Goal: Task Accomplishment & Management: Manage account settings

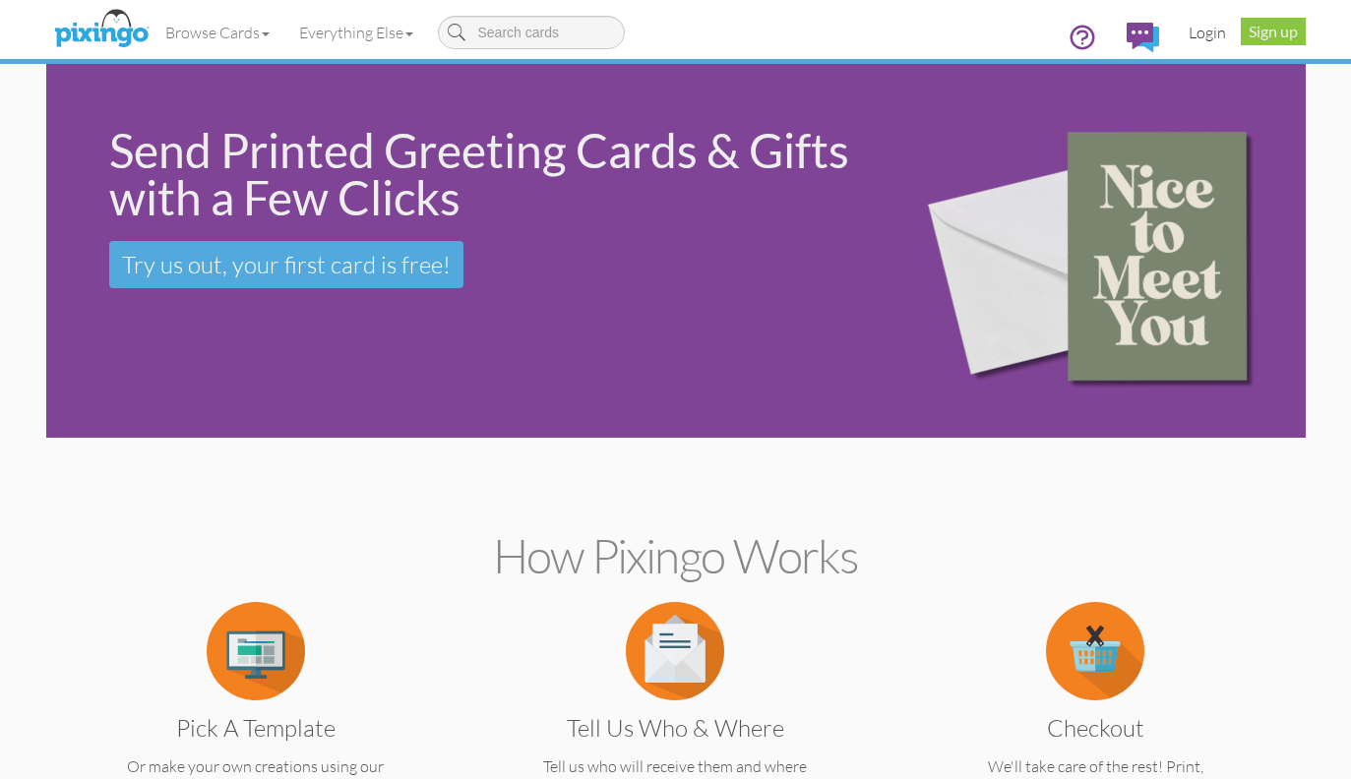
click at [1202, 32] on link "Login" at bounding box center [1207, 32] width 67 height 49
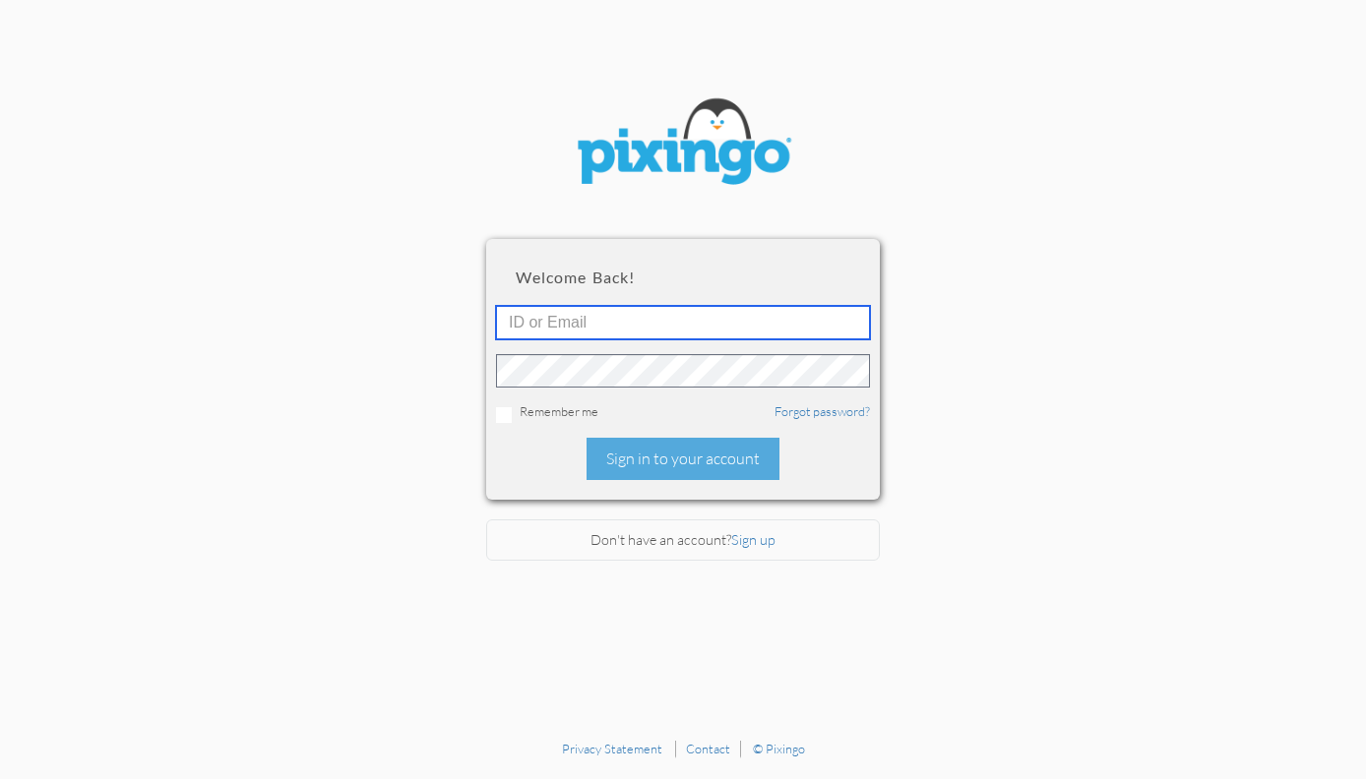
type input "budgragg@gmail.com"
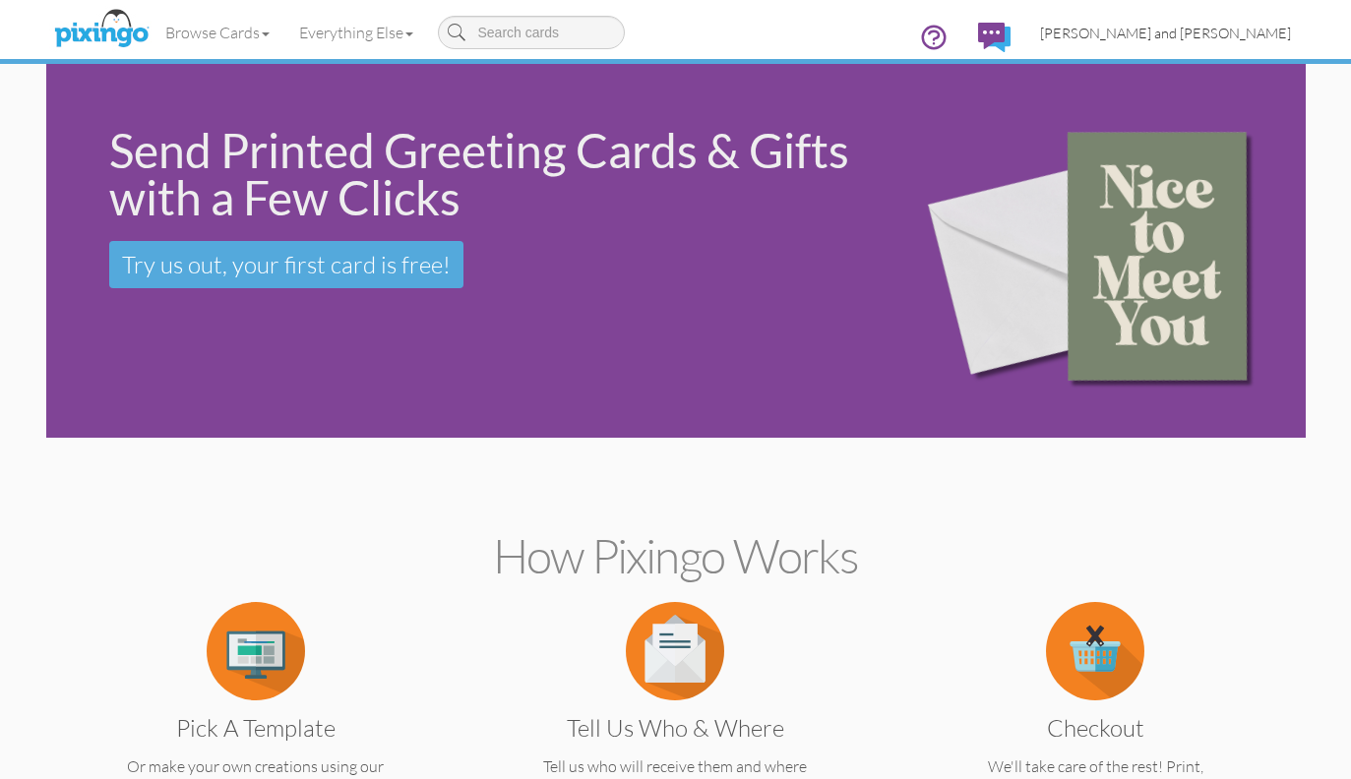
click at [1197, 32] on span "[PERSON_NAME] and [PERSON_NAME]" at bounding box center [1165, 33] width 251 height 17
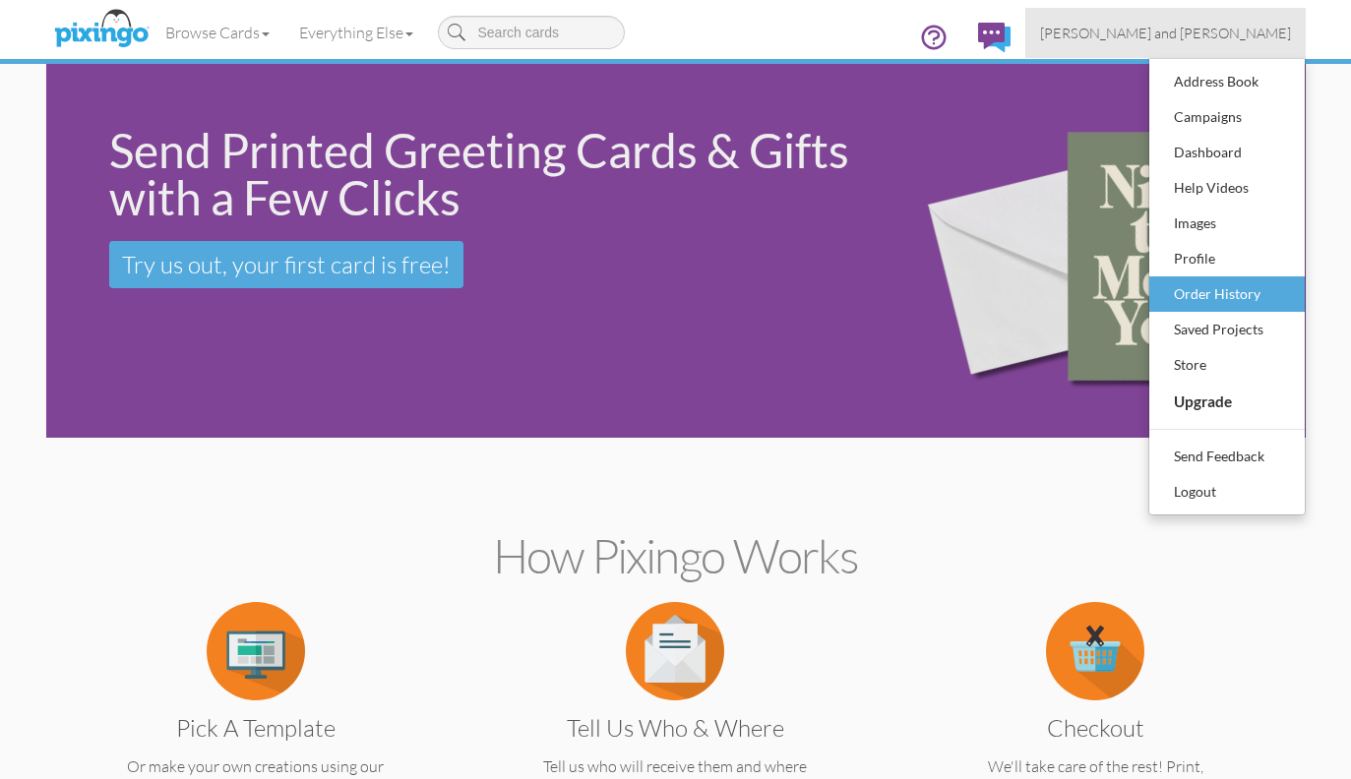
click at [1192, 296] on div "Order History" at bounding box center [1227, 294] width 116 height 30
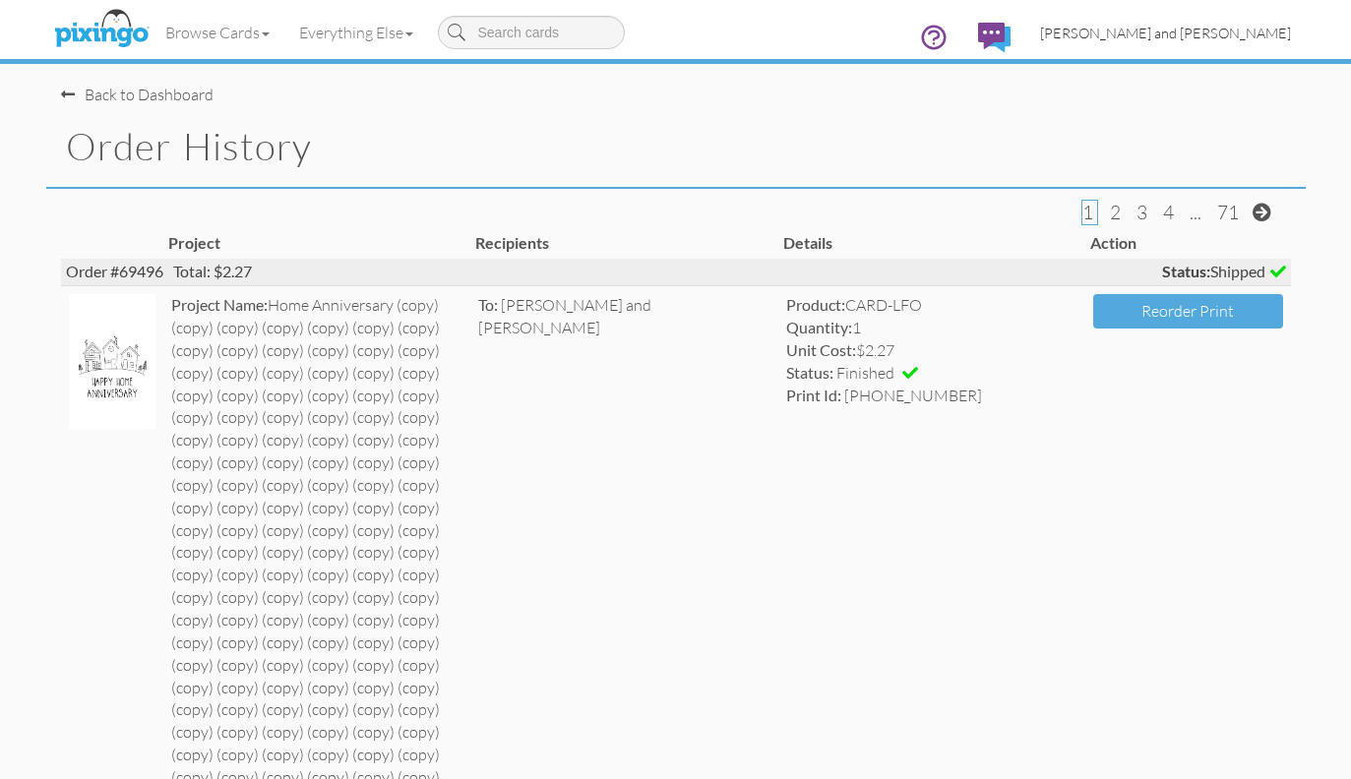
click at [1180, 40] on span "[PERSON_NAME] and [PERSON_NAME]" at bounding box center [1165, 33] width 251 height 17
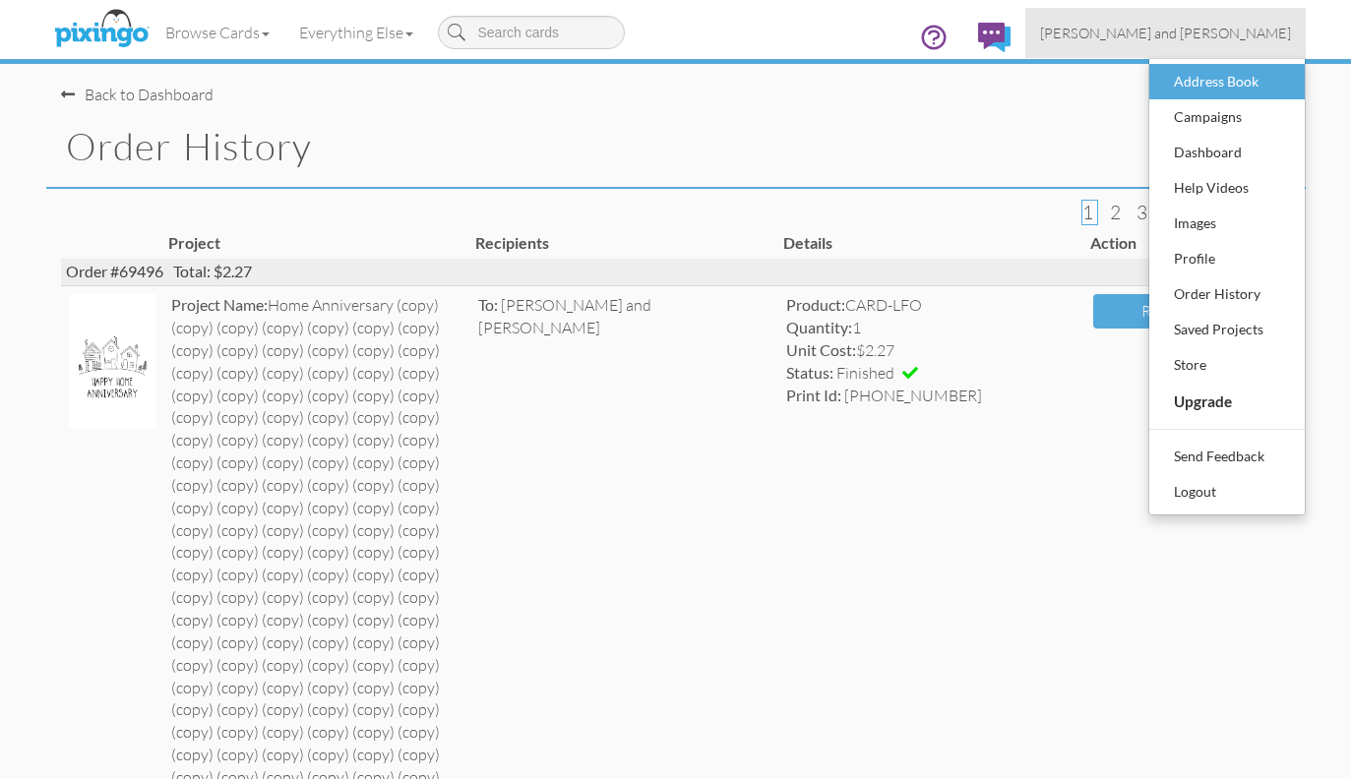
click at [1185, 86] on div "Address Book" at bounding box center [1227, 82] width 116 height 30
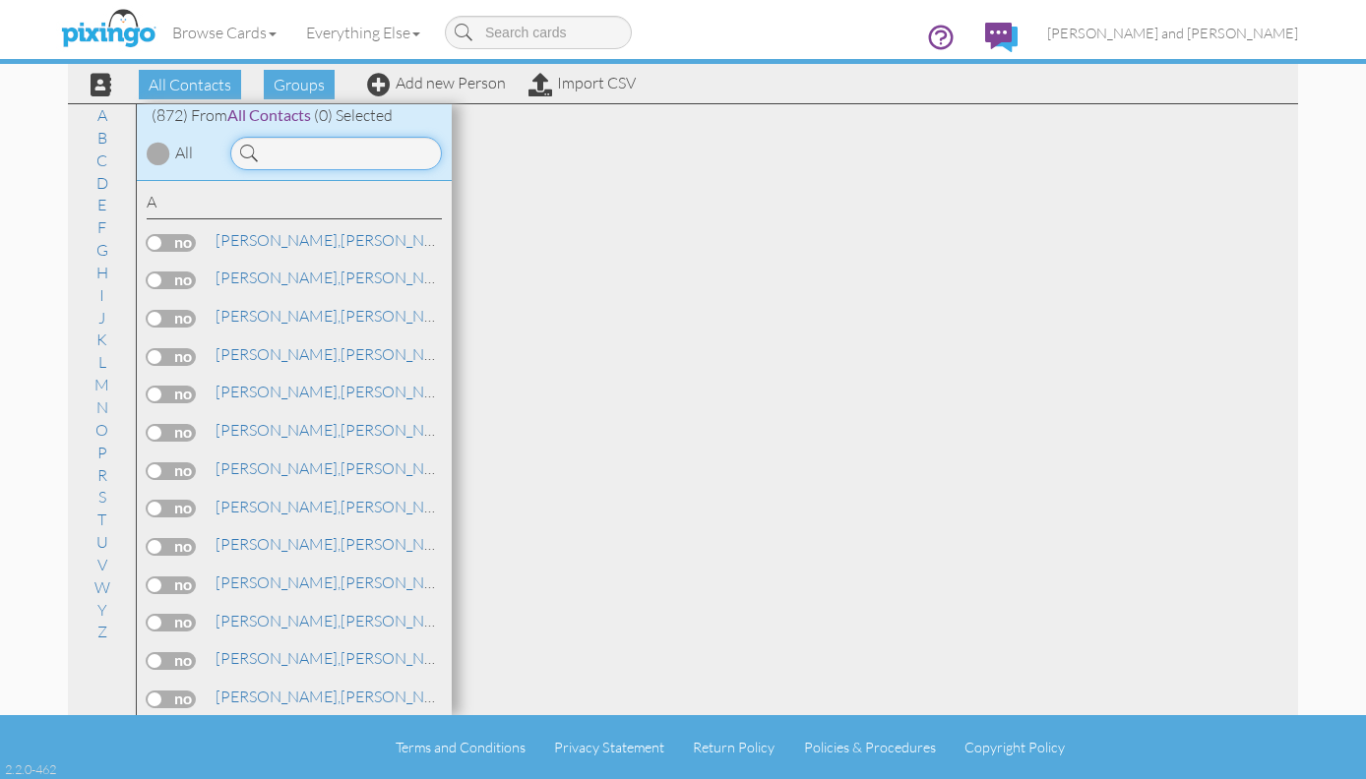
click at [352, 151] on input at bounding box center [336, 153] width 212 height 33
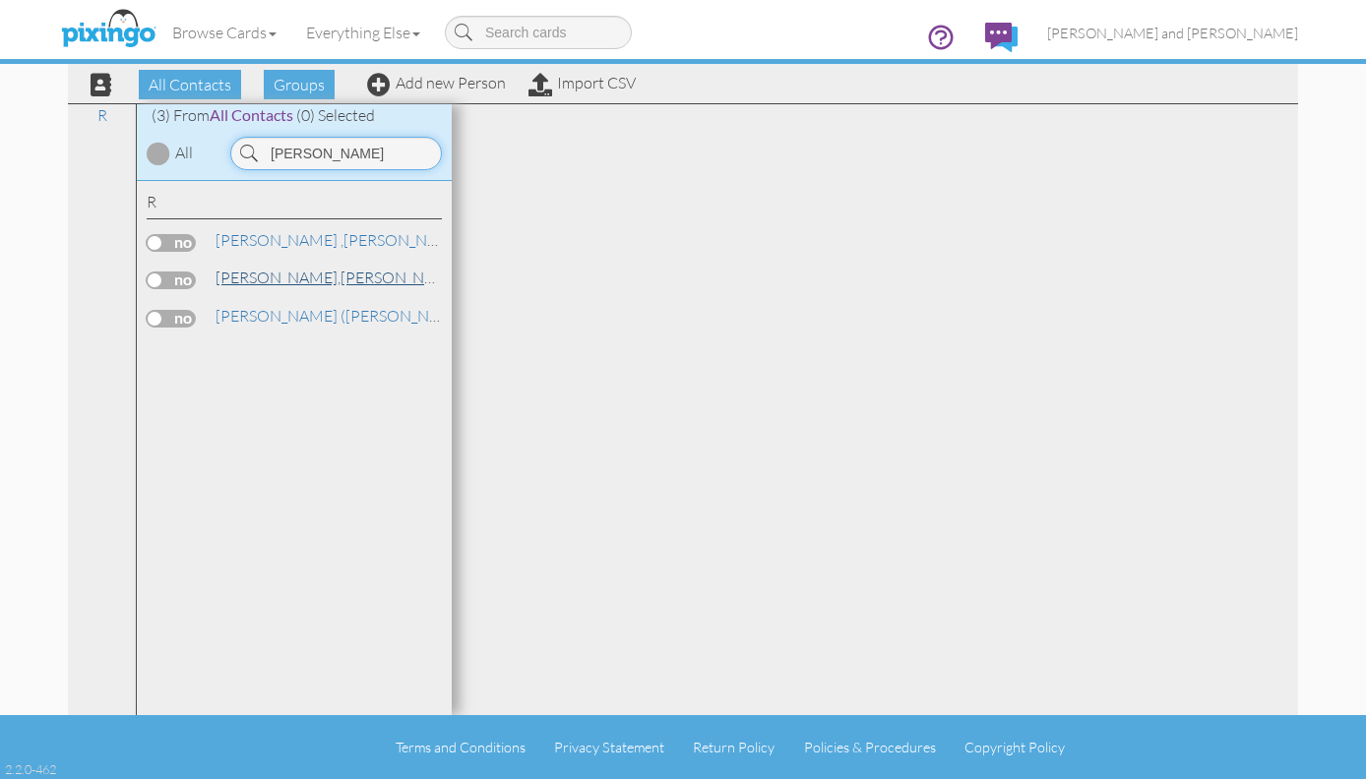
type input "reed"
click at [269, 278] on link "Reed, Casey and Nicole" at bounding box center [416, 278] width 406 height 24
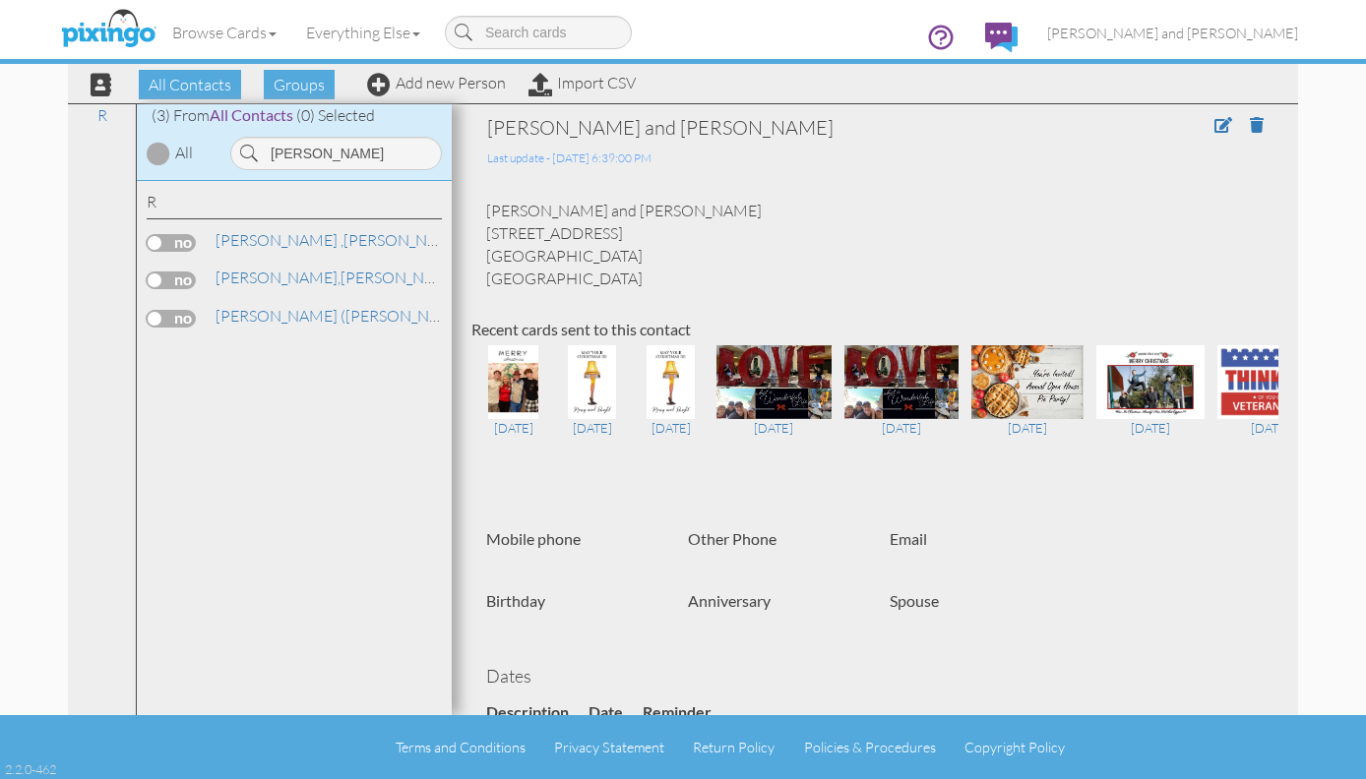
drag, startPoint x: 651, startPoint y: 252, endPoint x: 483, endPoint y: 235, distance: 169.1
click at [483, 235] on div "Casey and Nicole Reed 19338 E Canary Way Queen Creek, AZ 85142 United States" at bounding box center [874, 245] width 807 height 90
copy div "19338 E Canary Way Queen Creek, AZ 85142"
click at [1214, 119] on span at bounding box center [1223, 125] width 18 height 16
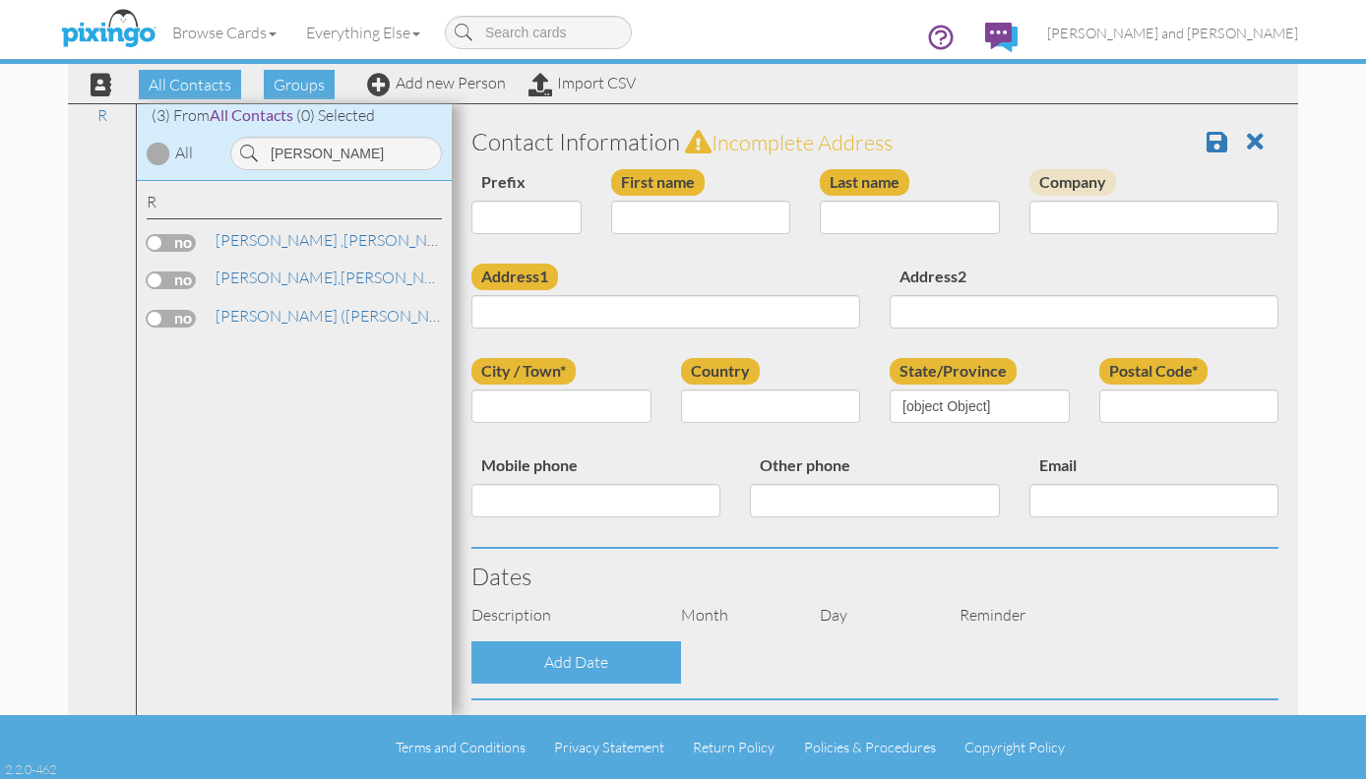
type input "[PERSON_NAME] and [PERSON_NAME]"
type input "Reed"
type input "[STREET_ADDRESS]"
type input "Queen Creek"
type input "85142"
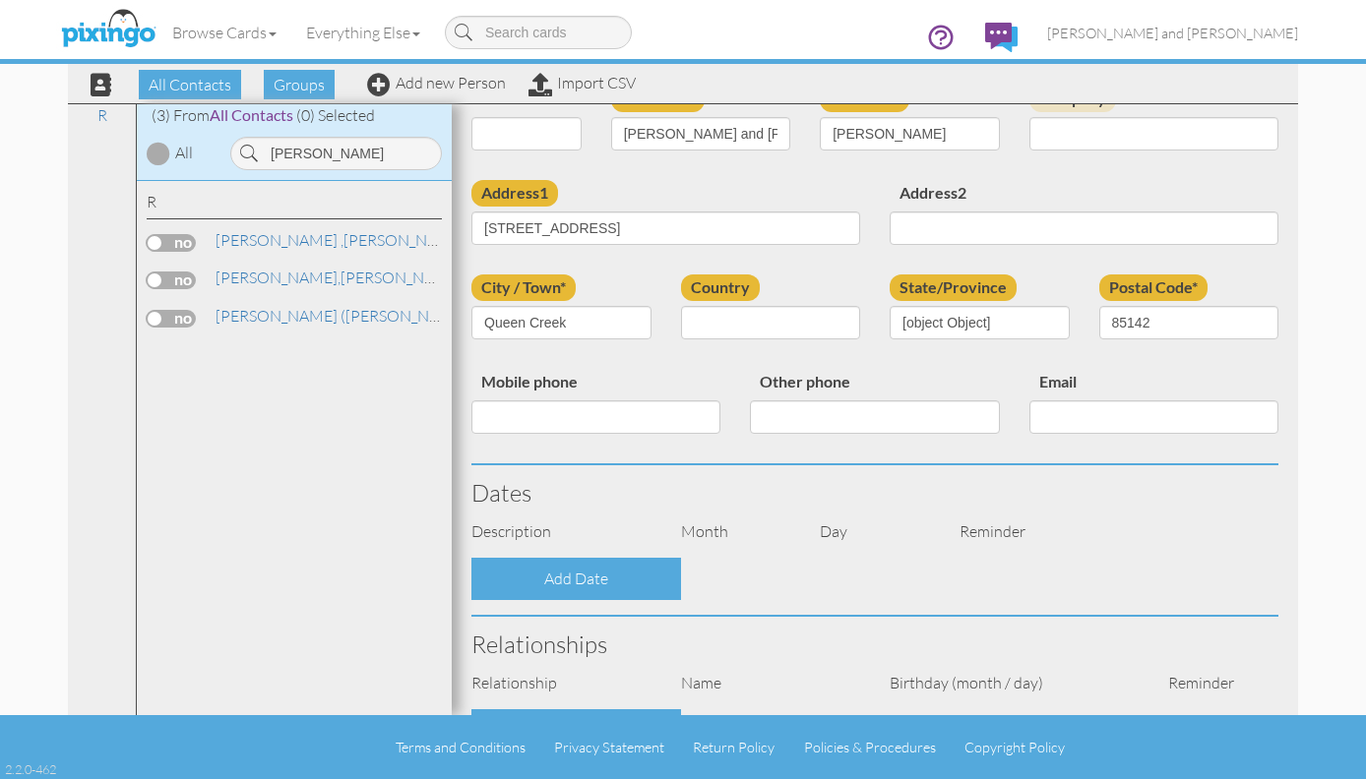
select select "object:4124"
select select "object:4369"
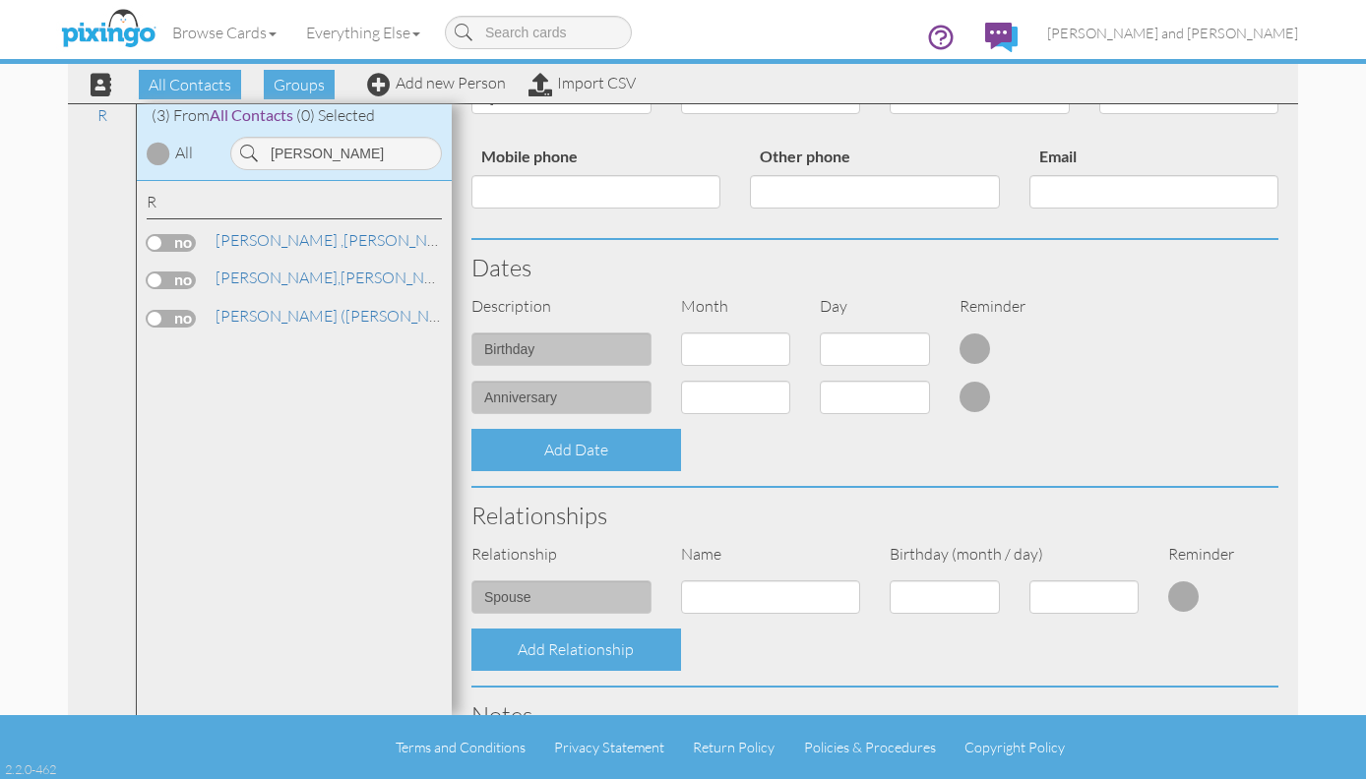
scroll to position [382, 0]
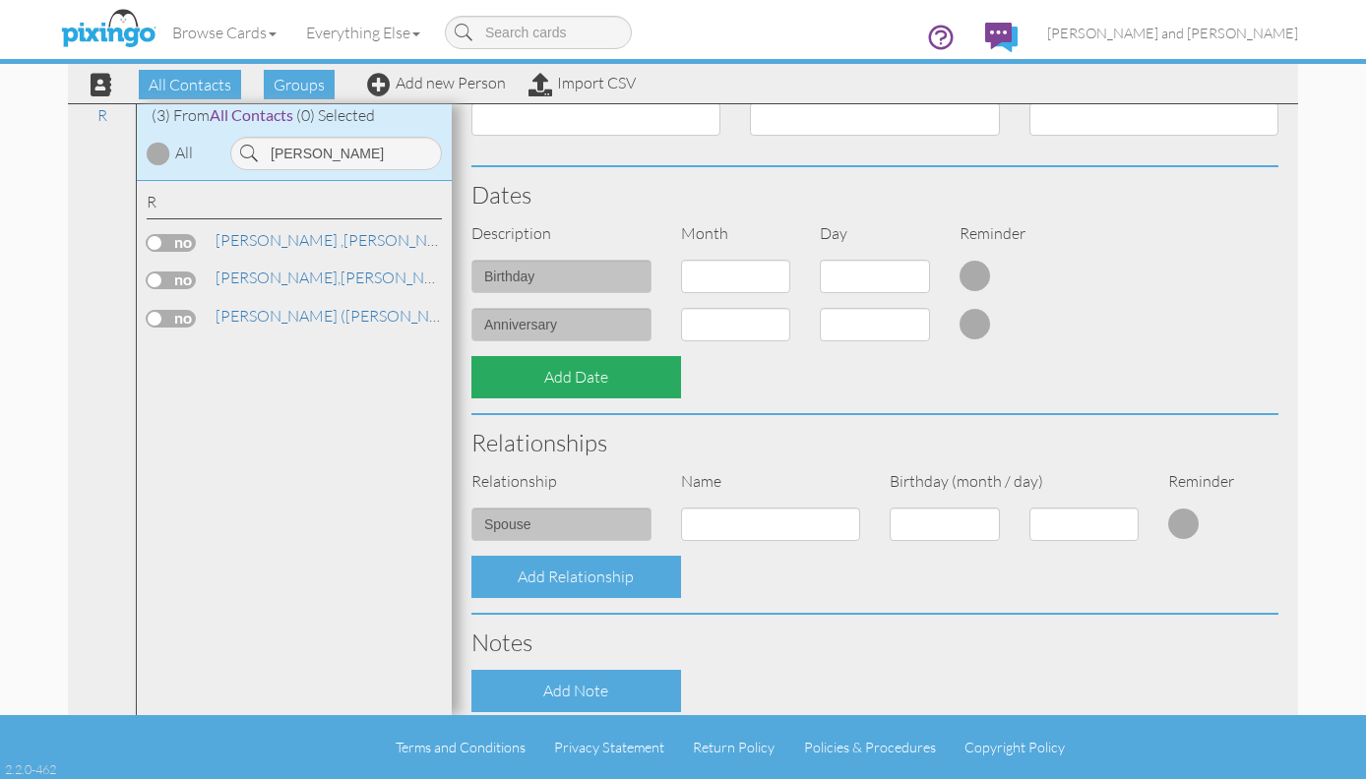
click at [582, 377] on div "Add Date" at bounding box center [576, 377] width 210 height 42
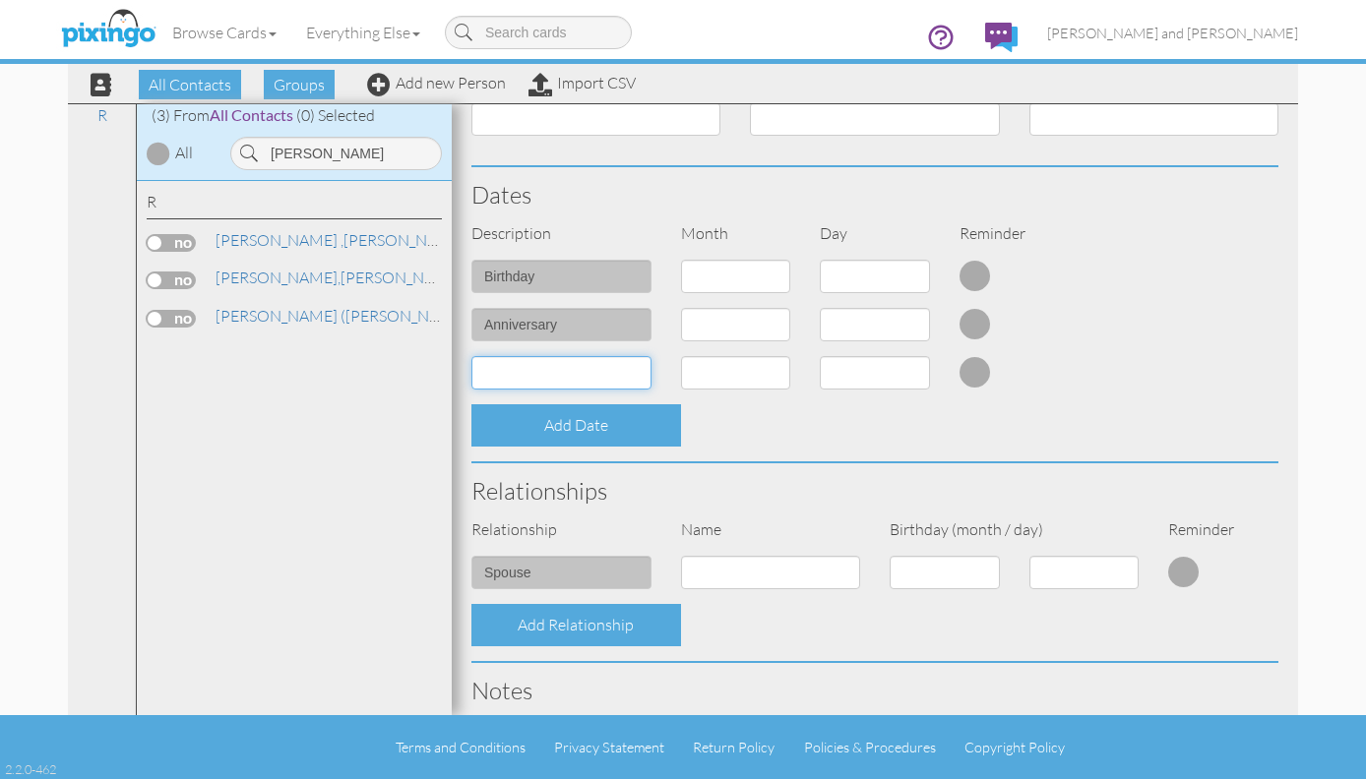
click at [573, 373] on input at bounding box center [561, 372] width 180 height 33
type input "Home Anniversary"
click at [739, 369] on select "1 - Jan 2 - Feb 3 - Mar 4 - Apr 5 - May 6 - Jun 7 - Jul 8 - Aug 9 - Sep 10 - Oc…" at bounding box center [736, 372] width 110 height 33
select select "object:4441"
select select "number:13"
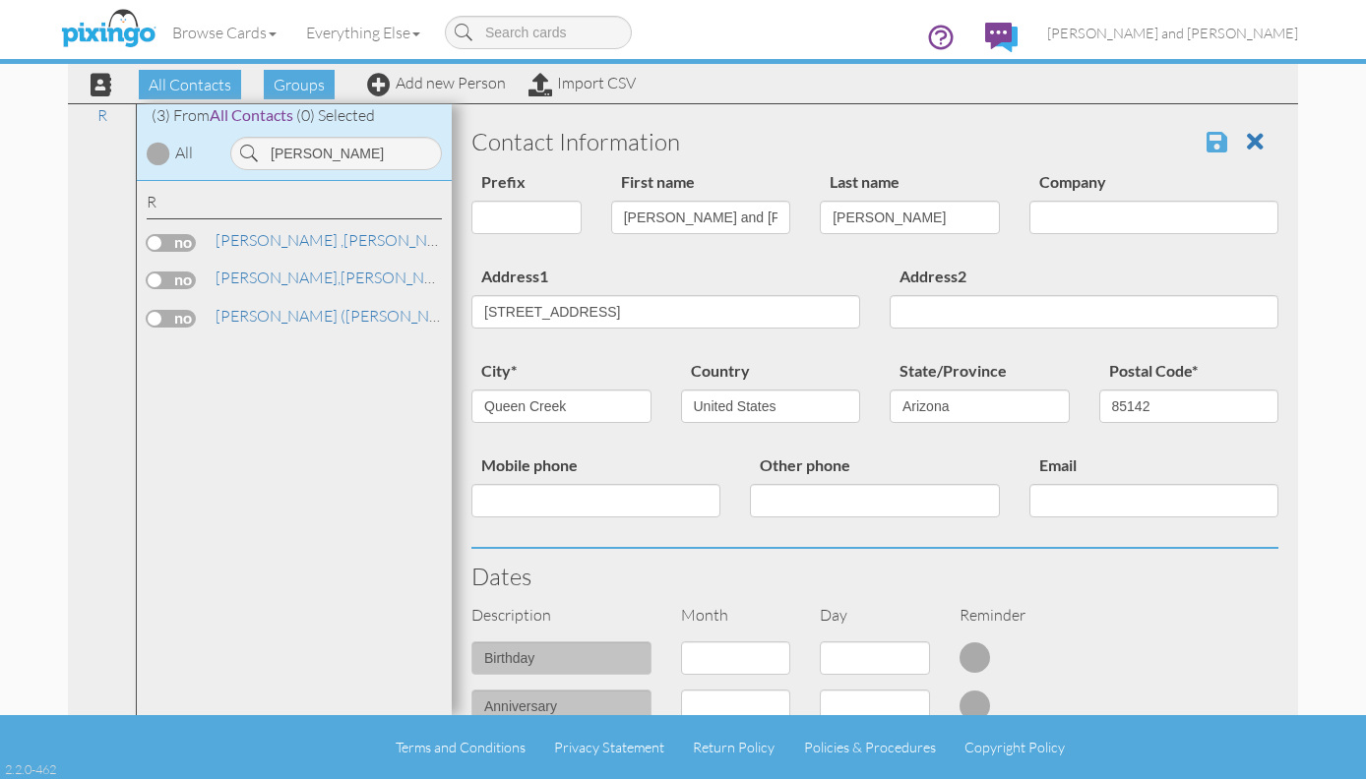
scroll to position [0, 0]
click at [1206, 150] on span at bounding box center [1216, 142] width 21 height 24
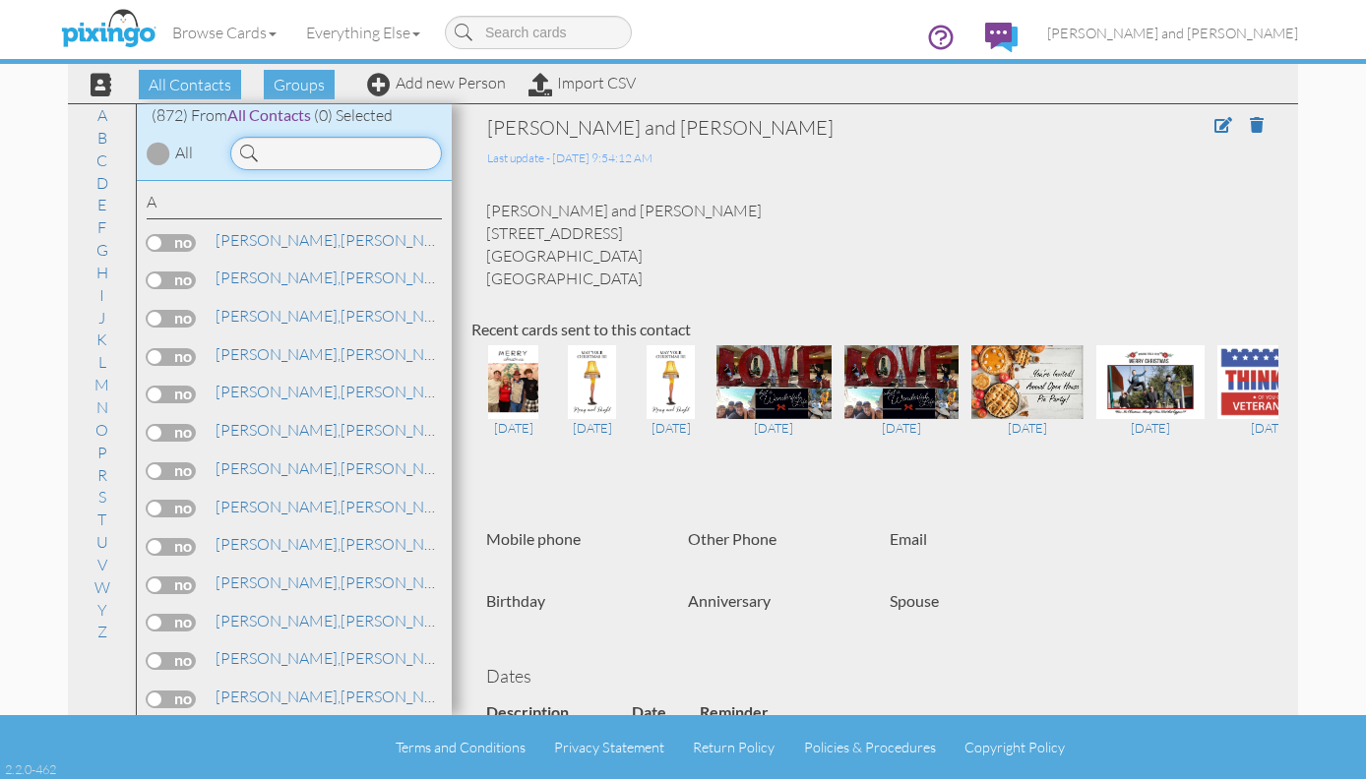
click at [310, 142] on input at bounding box center [336, 153] width 212 height 33
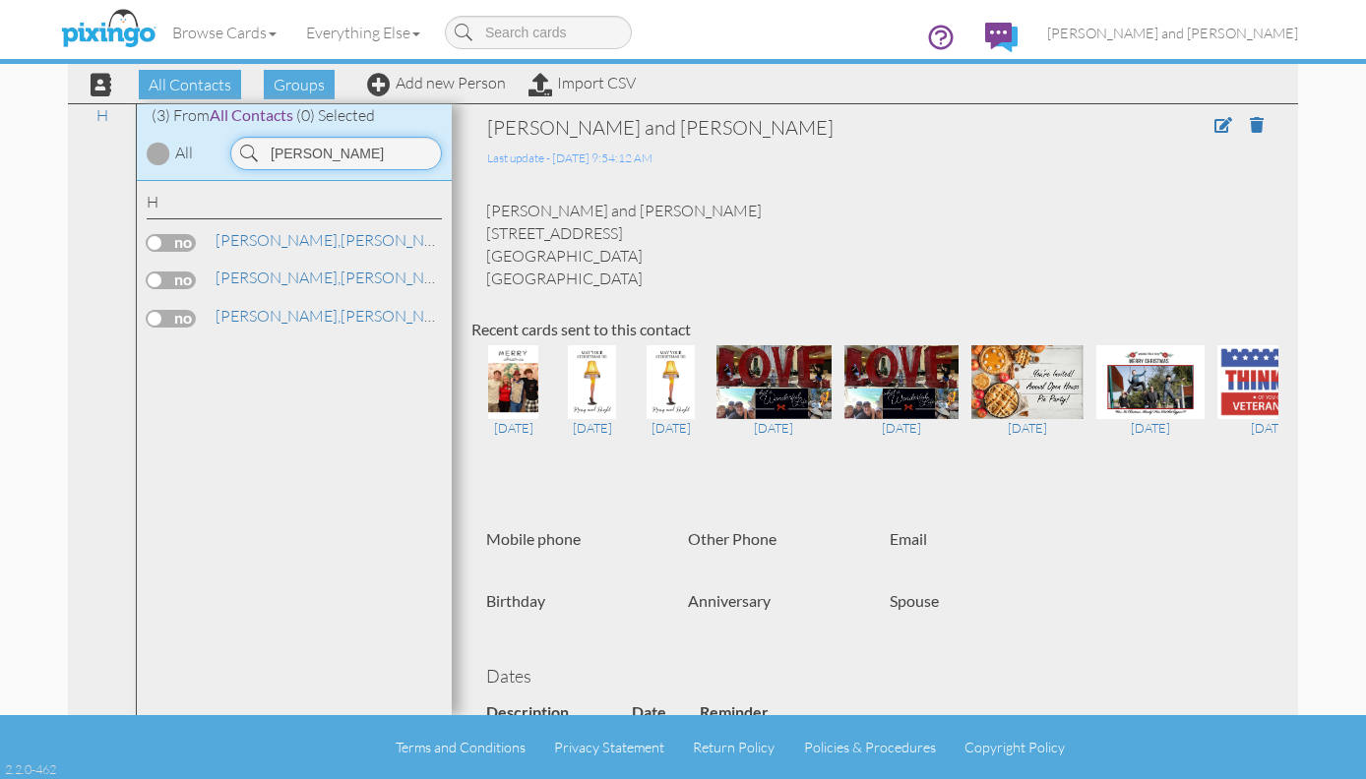
type input "[PERSON_NAME]"
drag, startPoint x: 265, startPoint y: 184, endPoint x: 238, endPoint y: 233, distance: 55.9
click at [238, 233] on span "[PERSON_NAME]," at bounding box center [277, 240] width 125 height 20
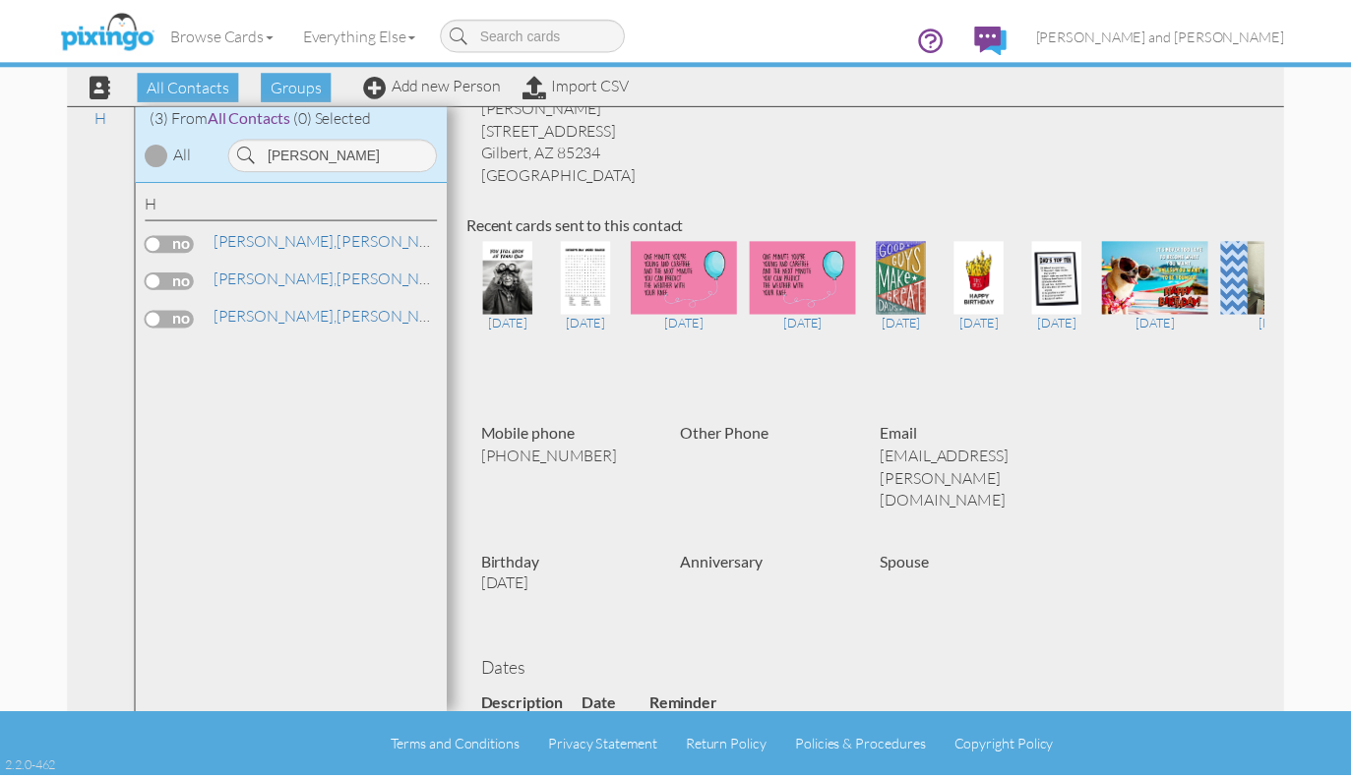
scroll to position [148, 0]
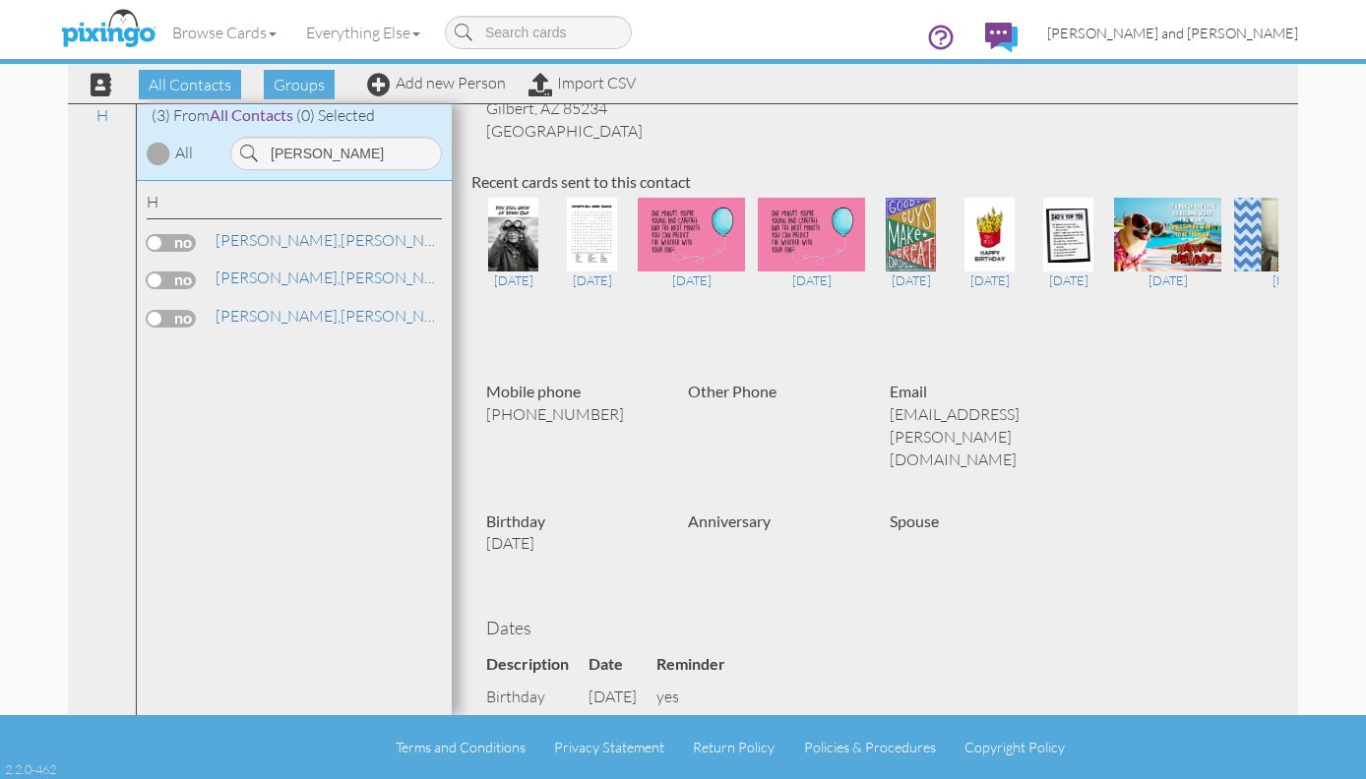
click at [1210, 23] on link "[PERSON_NAME] and [PERSON_NAME]" at bounding box center [1172, 33] width 280 height 50
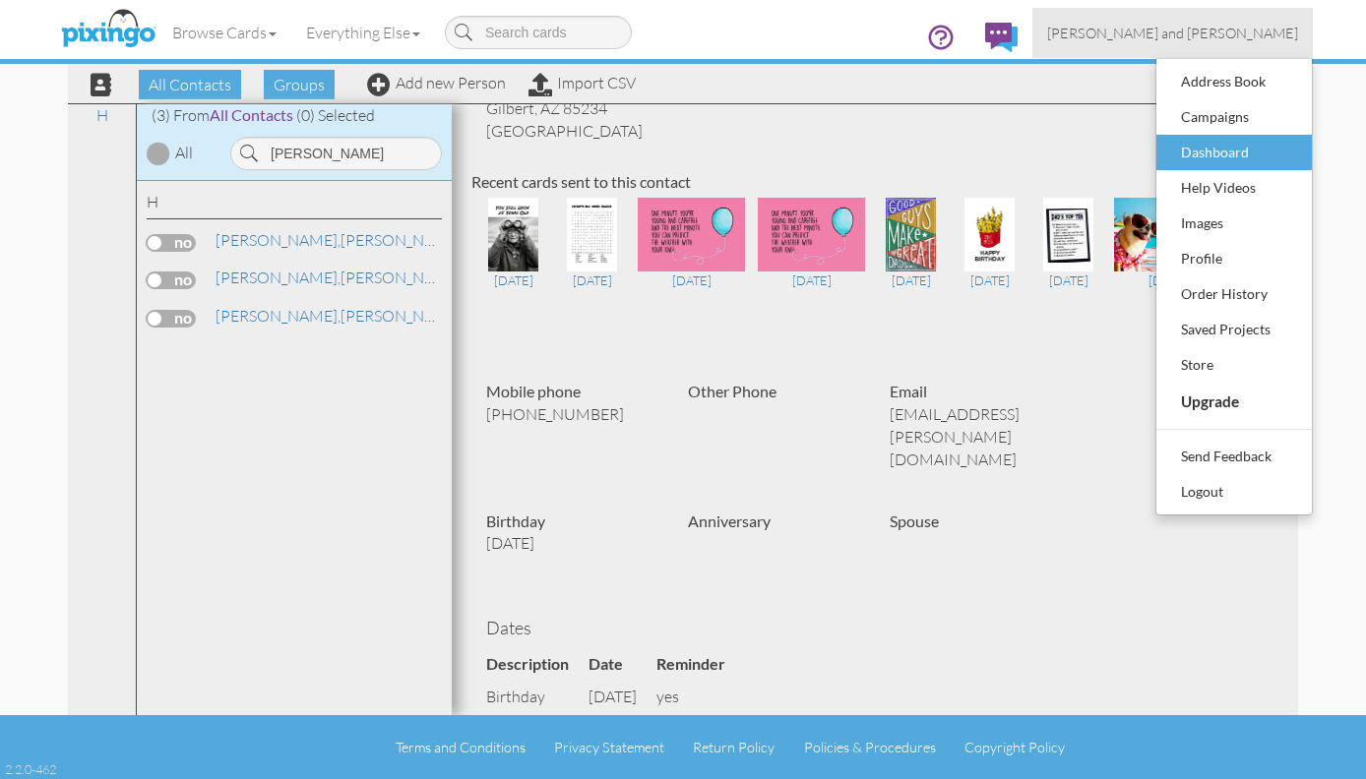
click at [1201, 152] on div "Dashboard" at bounding box center [1234, 153] width 116 height 30
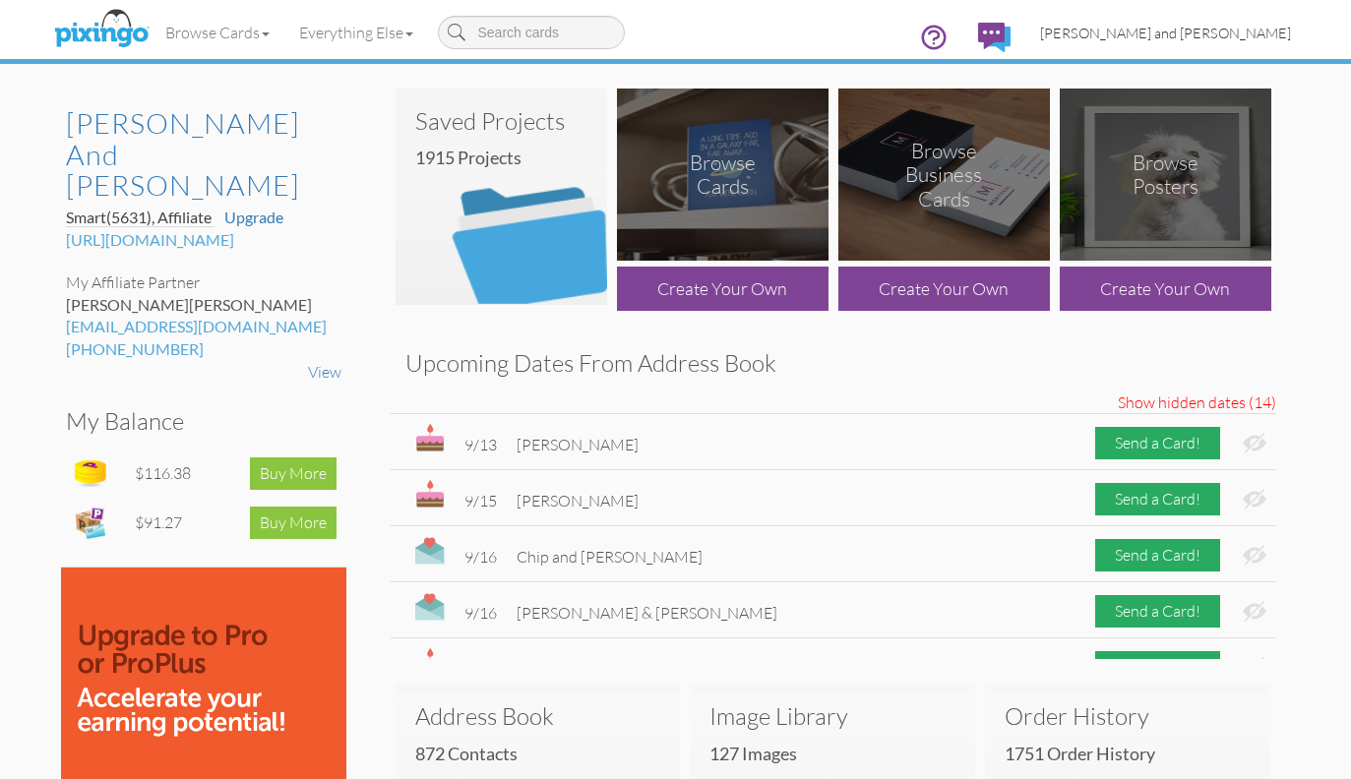
click at [1199, 36] on span "[PERSON_NAME] and [PERSON_NAME]" at bounding box center [1165, 33] width 251 height 17
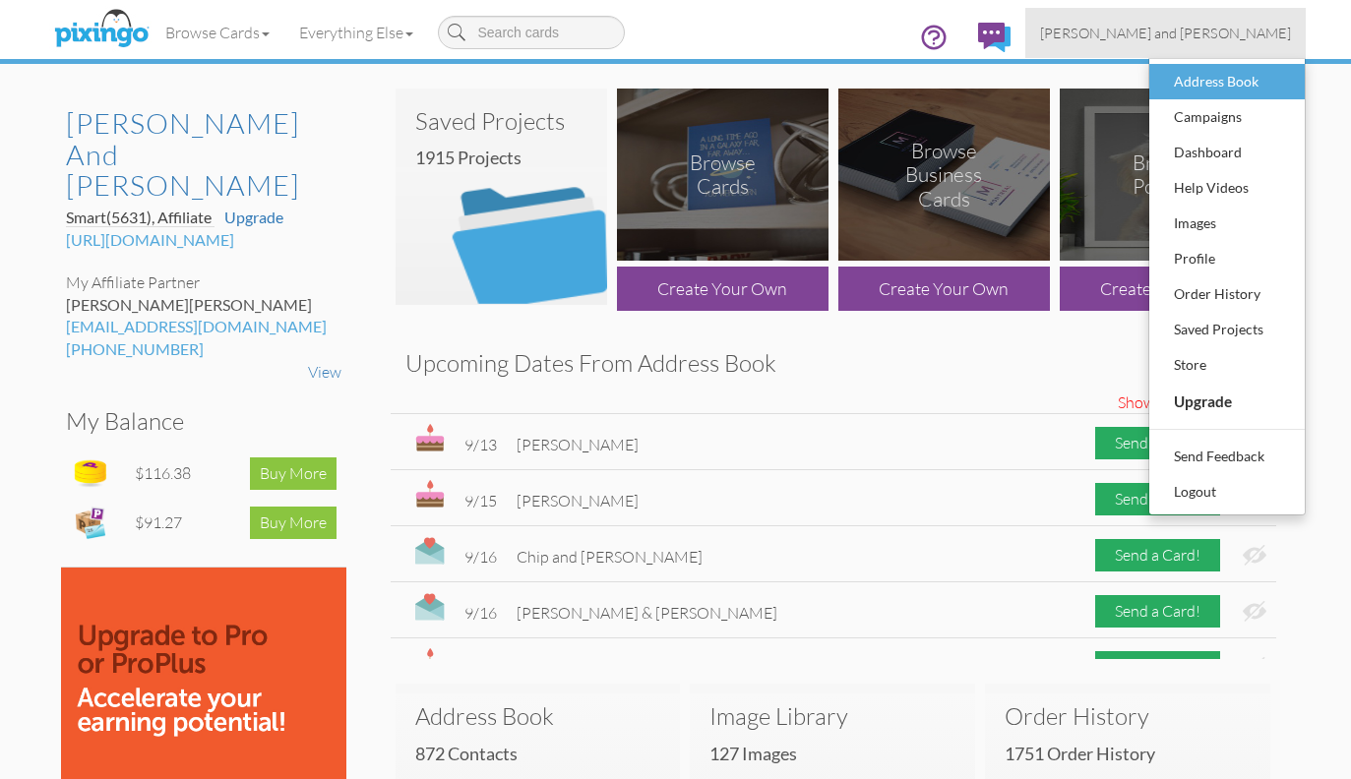
click at [1188, 71] on div "Address Book" at bounding box center [1227, 82] width 116 height 30
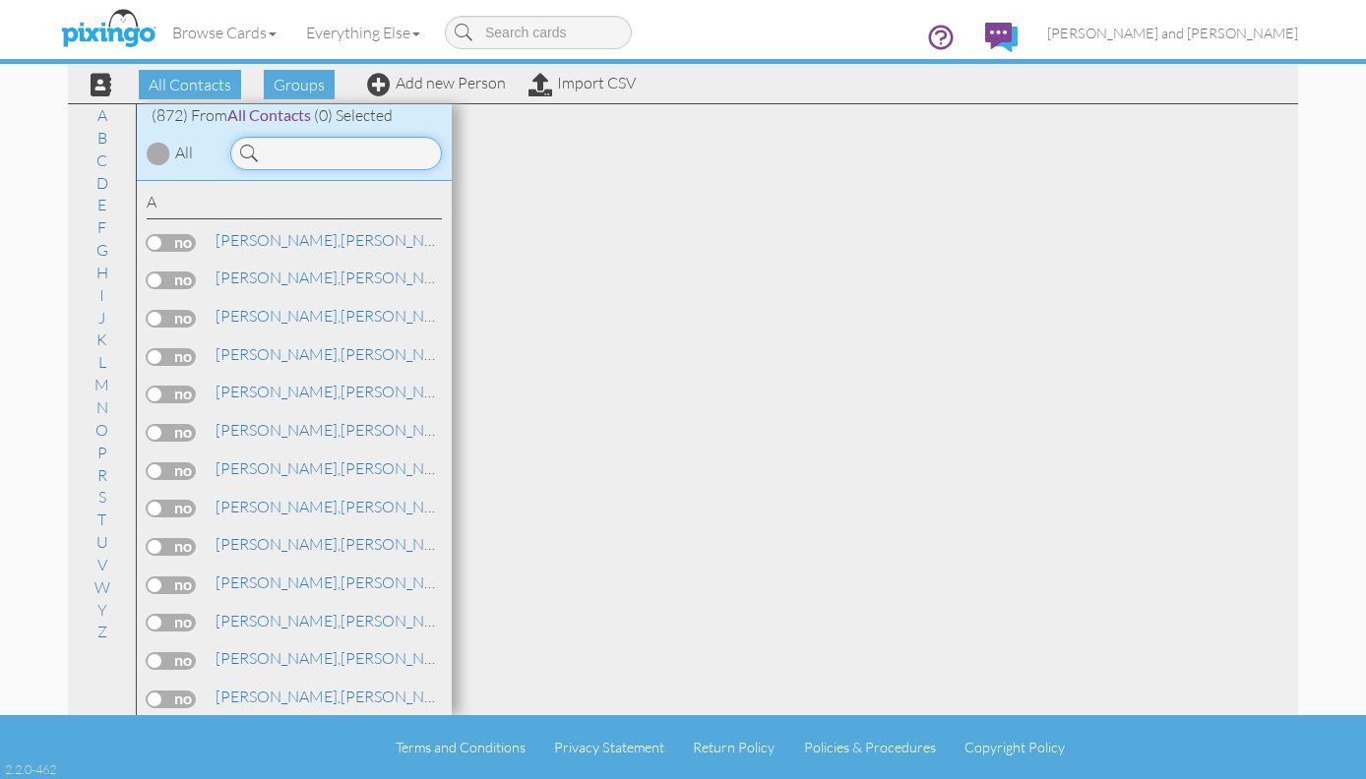
click at [400, 148] on input at bounding box center [336, 153] width 212 height 33
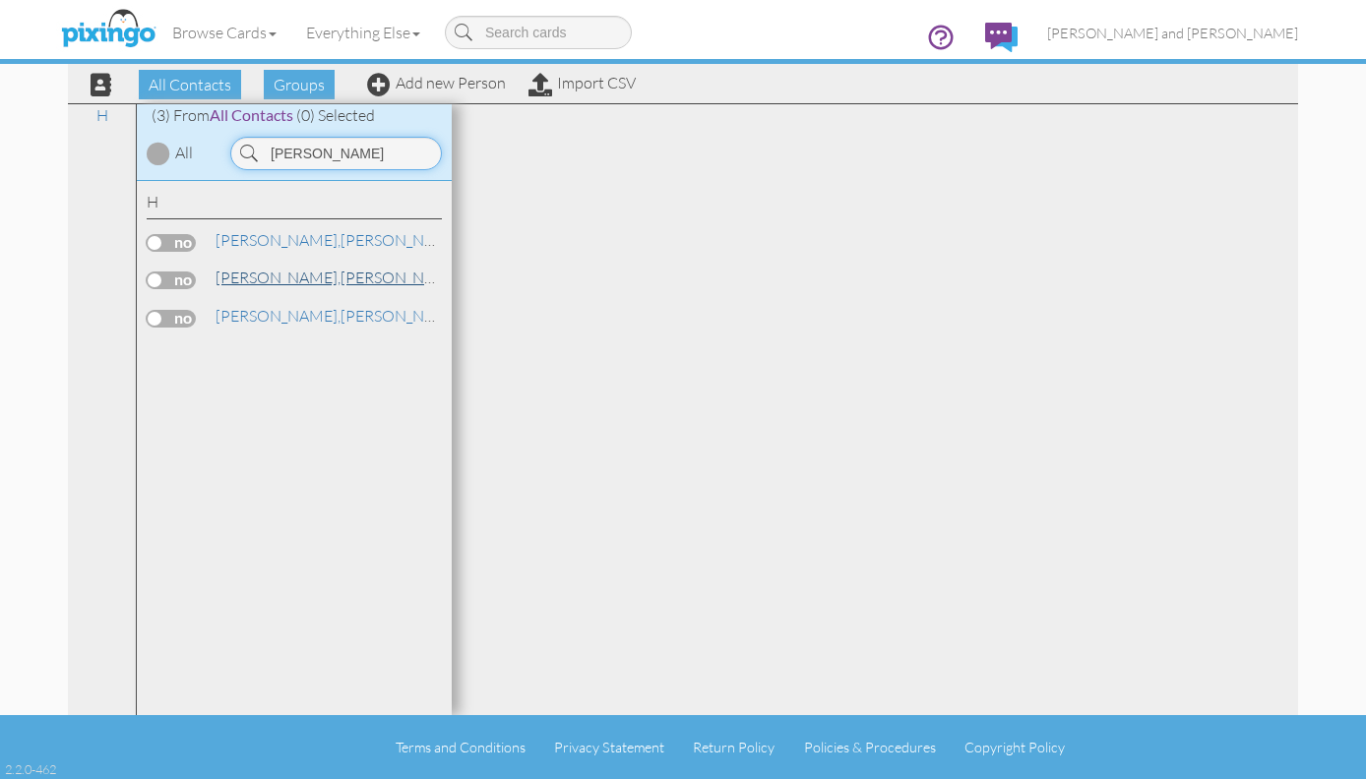
type input "[PERSON_NAME]"
click at [329, 272] on link "[PERSON_NAME] and [PERSON_NAME]" at bounding box center [416, 278] width 406 height 24
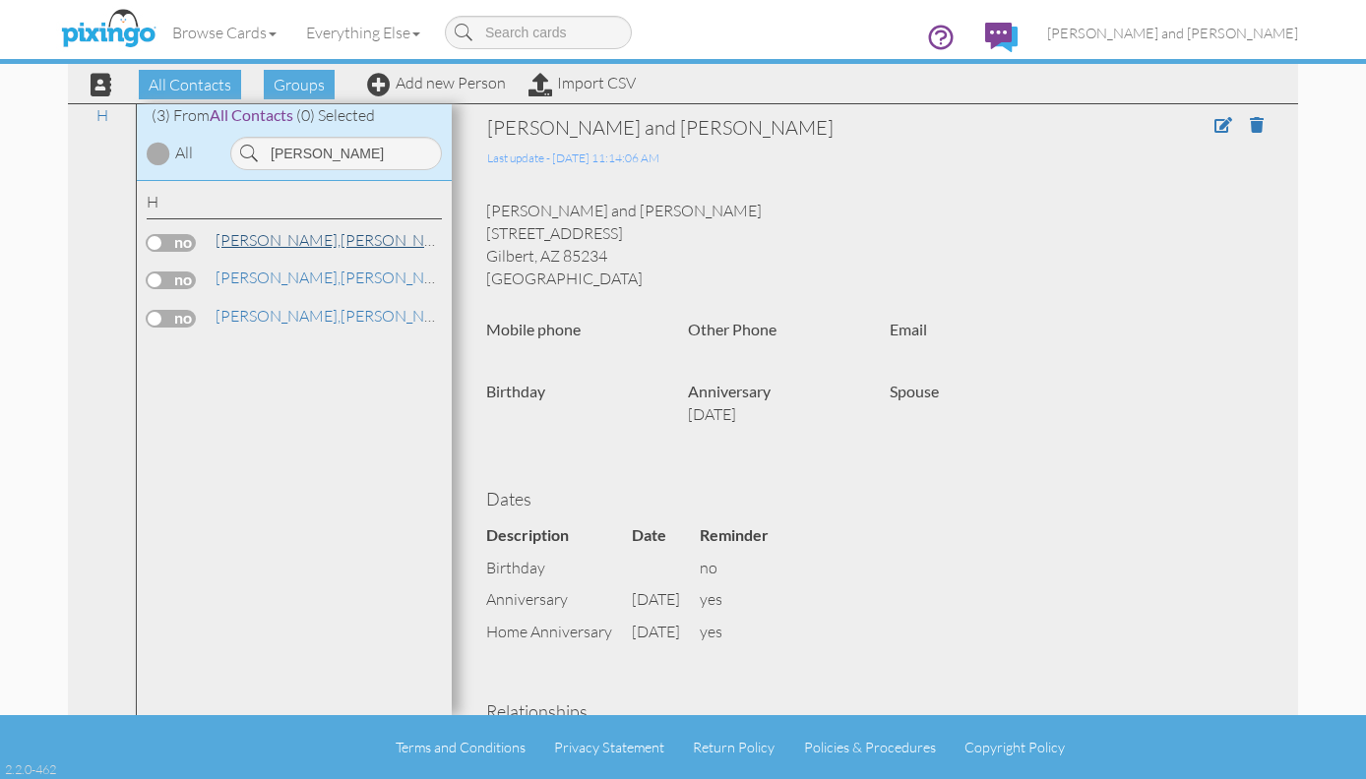
click at [302, 237] on link "[PERSON_NAME]" at bounding box center [338, 240] width 251 height 24
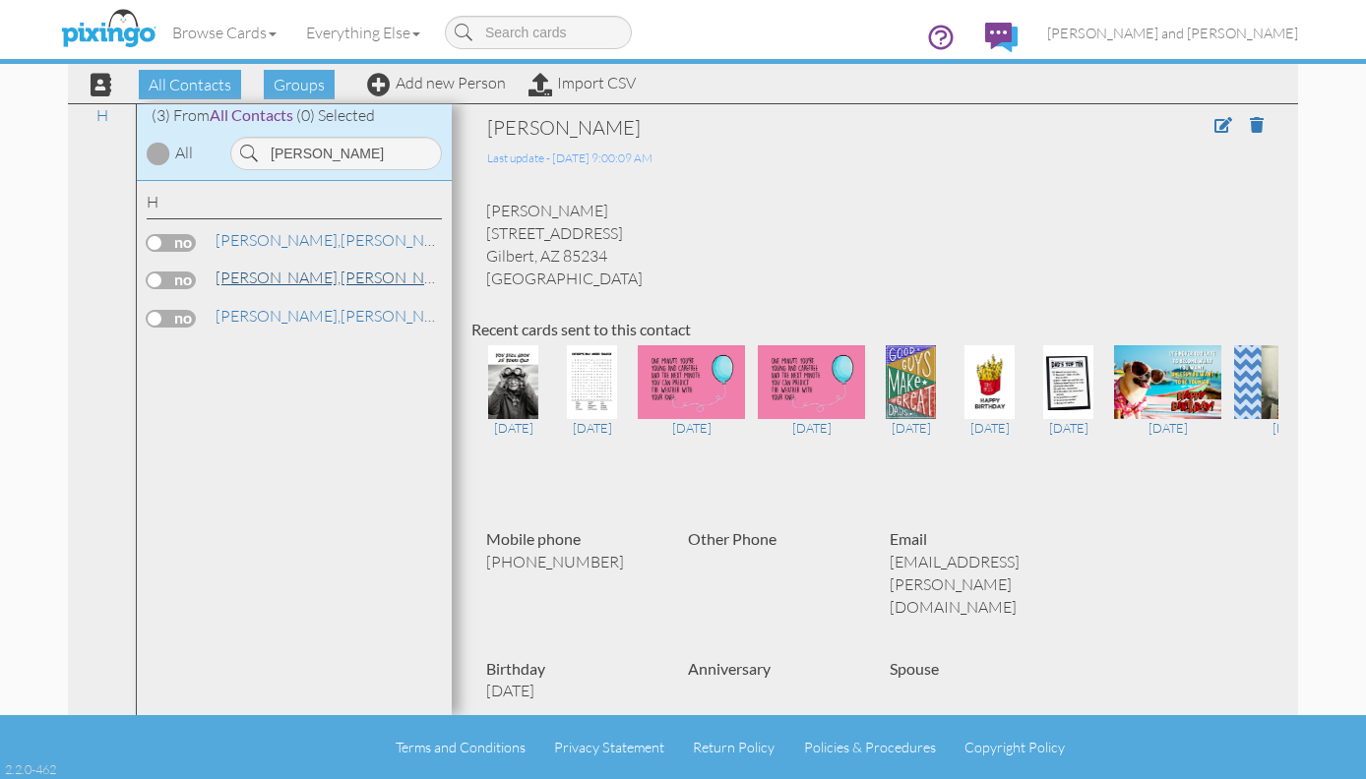
click at [382, 276] on link "[PERSON_NAME] and [PERSON_NAME]" at bounding box center [416, 278] width 406 height 24
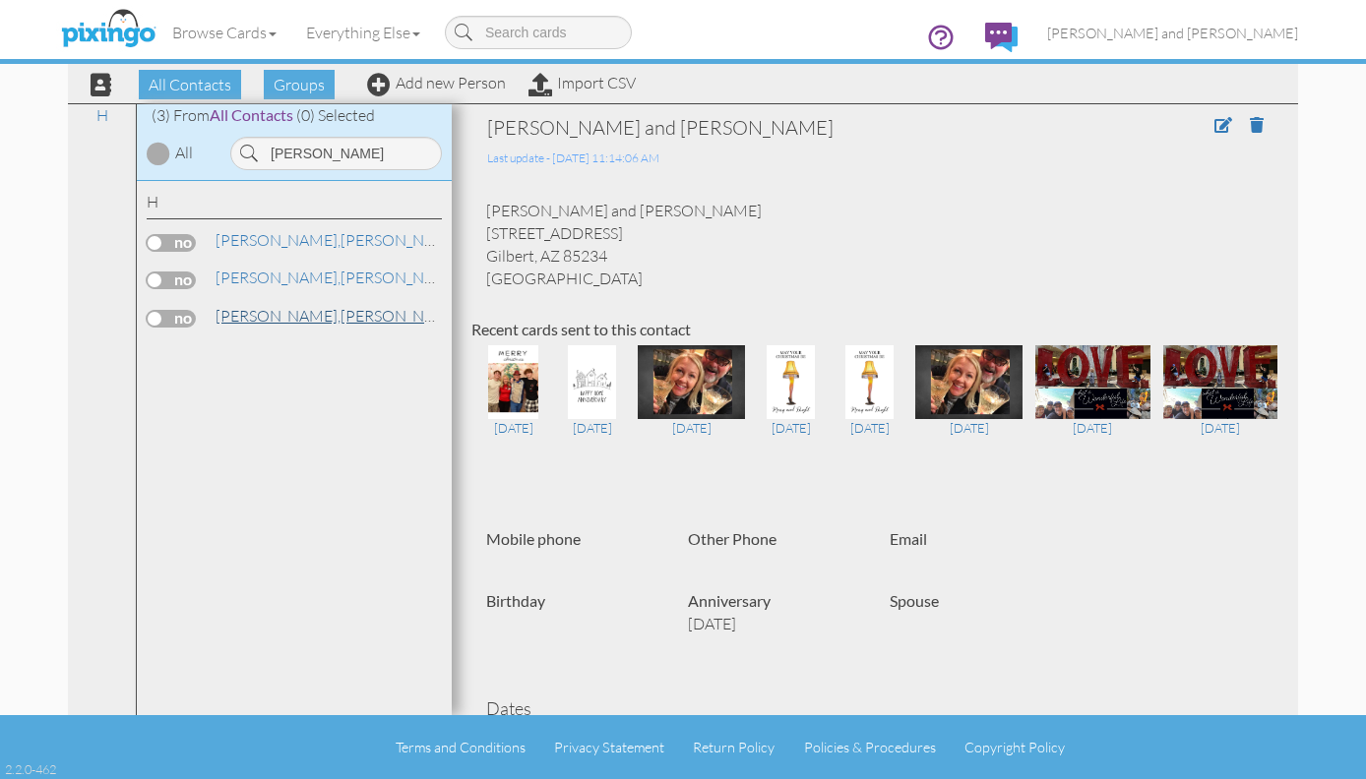
click at [308, 316] on link "[PERSON_NAME]" at bounding box center [338, 316] width 251 height 24
